Goal: Transaction & Acquisition: Purchase product/service

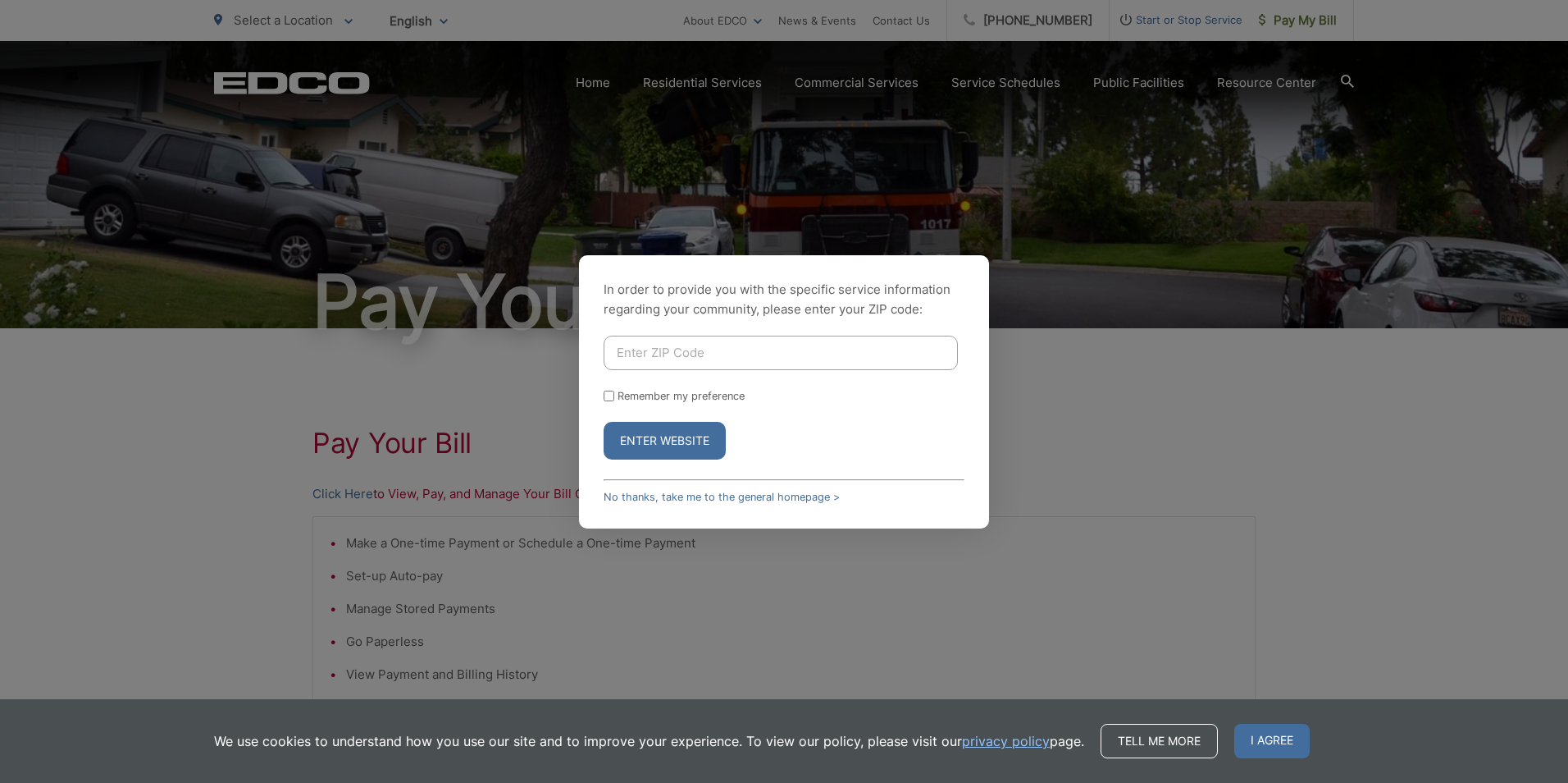
click at [695, 442] on button "Enter Website" at bounding box center [664, 440] width 122 height 38
drag, startPoint x: 732, startPoint y: 499, endPoint x: 794, endPoint y: 506, distance: 62.4
click at [732, 498] on link "No thanks, take me to the general homepage >" at bounding box center [721, 497] width 236 height 13
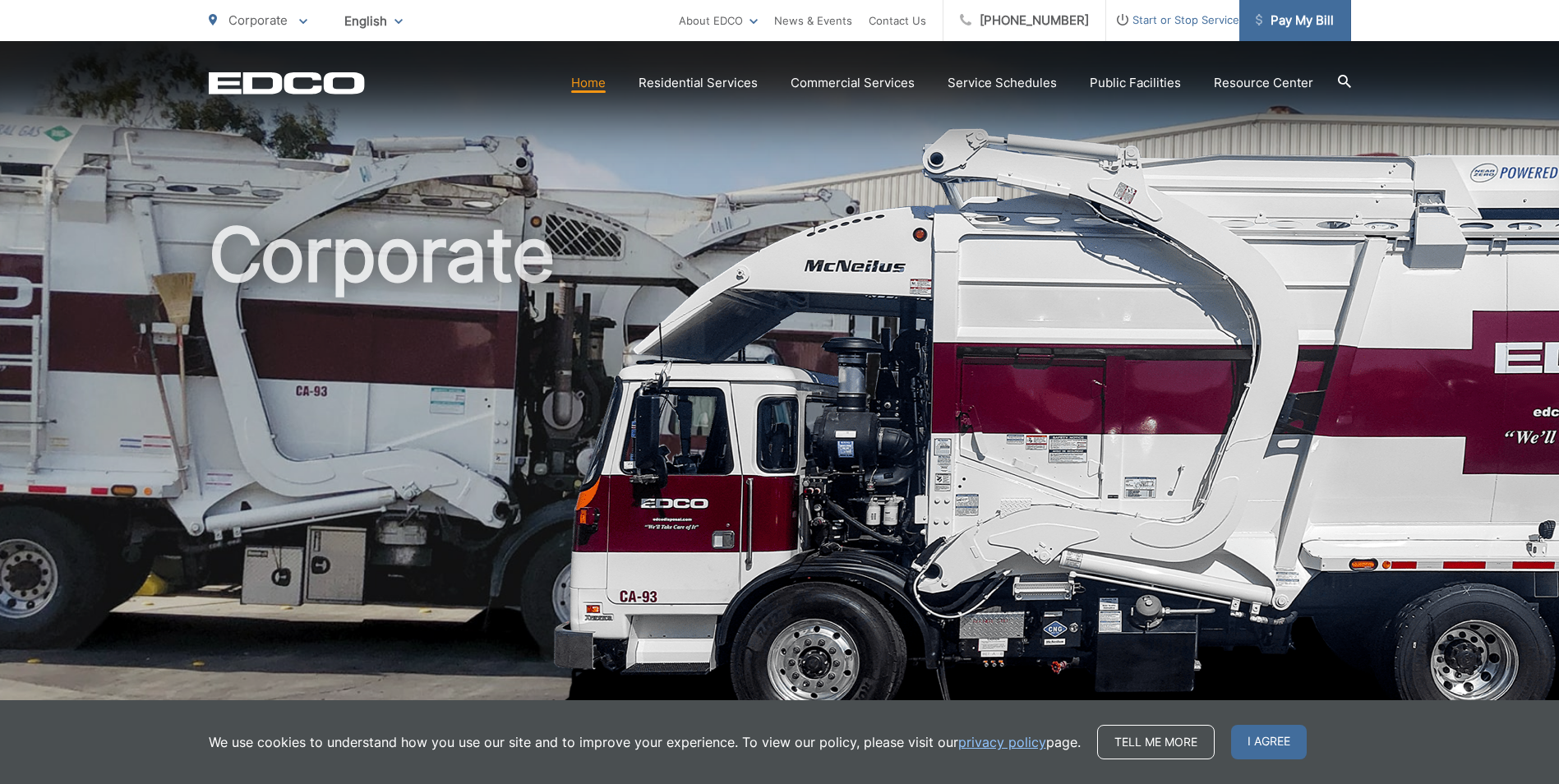
click at [1315, 25] on span "Pay My Bill" at bounding box center [1295, 21] width 78 height 20
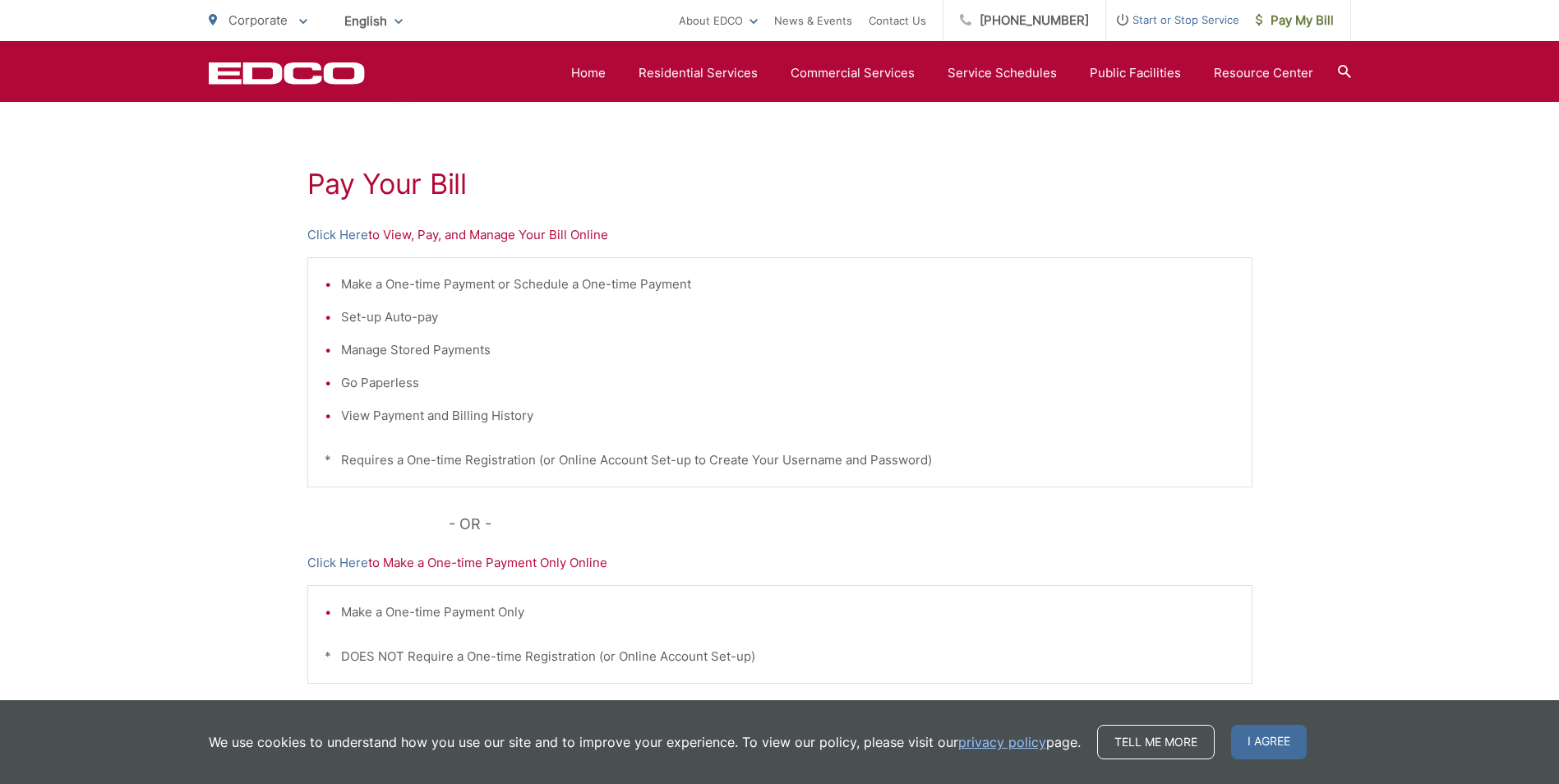
scroll to position [164, 0]
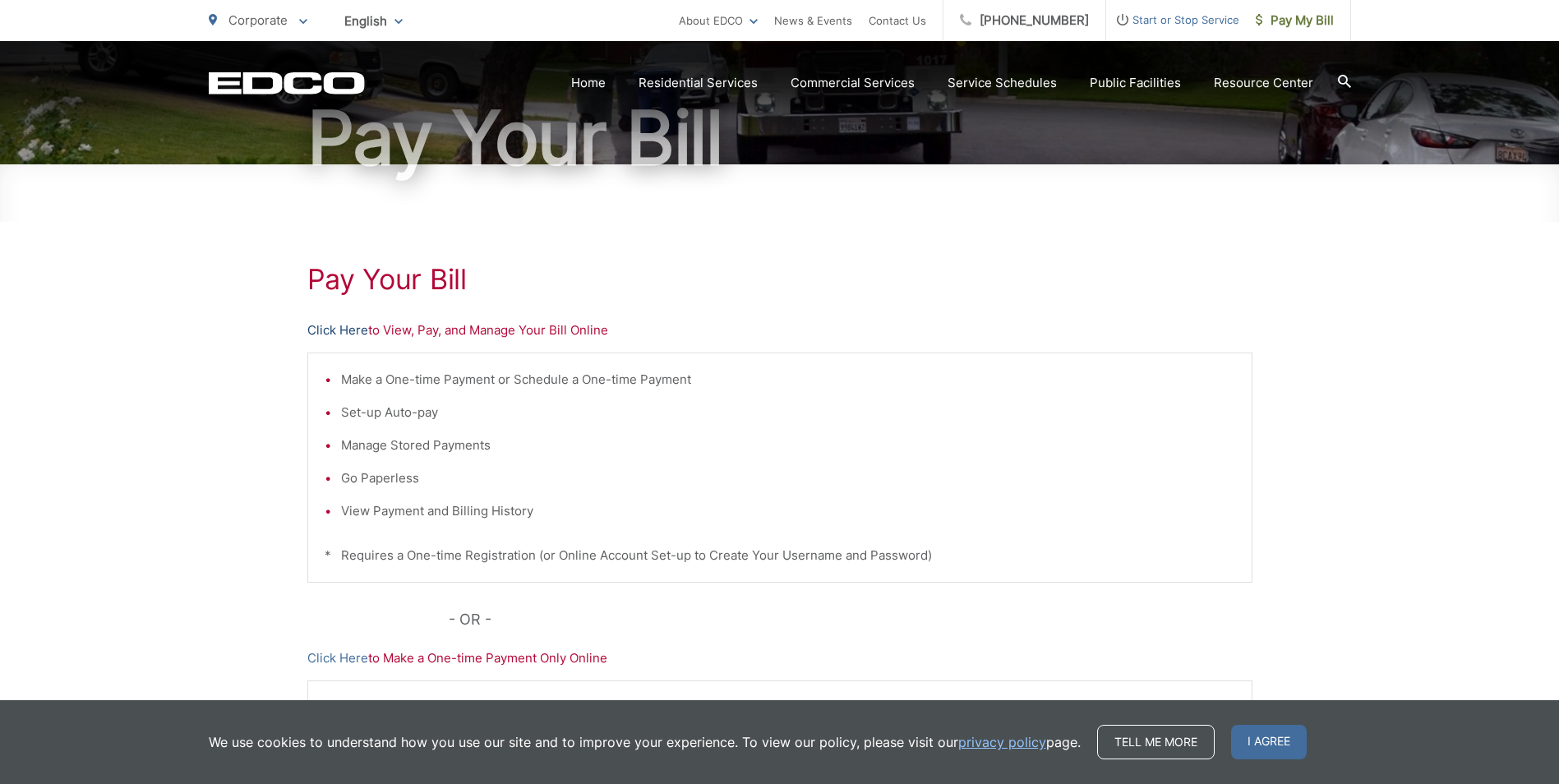
click at [344, 330] on link "Click Here" at bounding box center [338, 330] width 61 height 20
